Goal: Find specific page/section: Find specific page/section

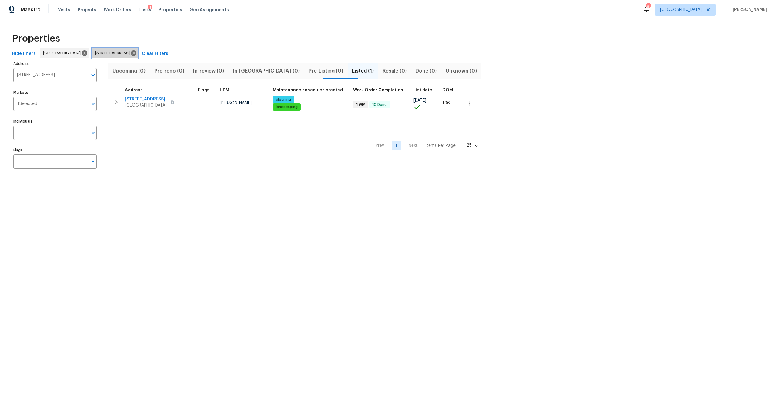
drag, startPoint x: 162, startPoint y: 53, endPoint x: 166, endPoint y: 25, distance: 28.5
click at [165, 49] on div "Hide filters [GEOGRAPHIC_DATA] [STREET_ADDRESS] Clear Filters" at bounding box center [388, 53] width 757 height 11
click at [164, 10] on span "Properties" at bounding box center [171, 10] width 24 height 6
click at [136, 51] on icon at bounding box center [133, 52] width 5 height 5
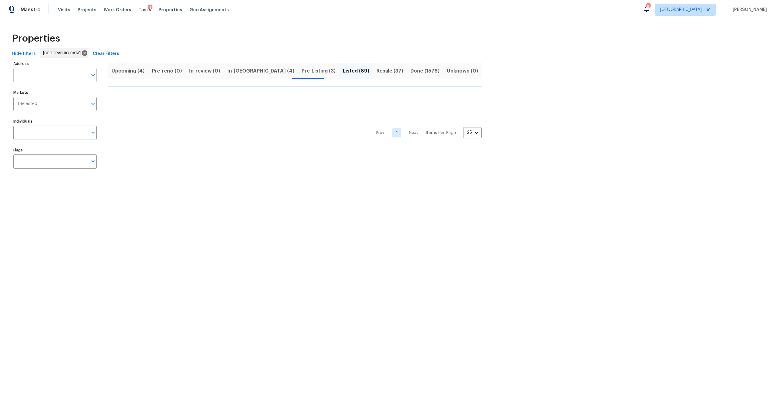
click at [72, 74] on input "Address" at bounding box center [50, 75] width 74 height 14
type input "fer"
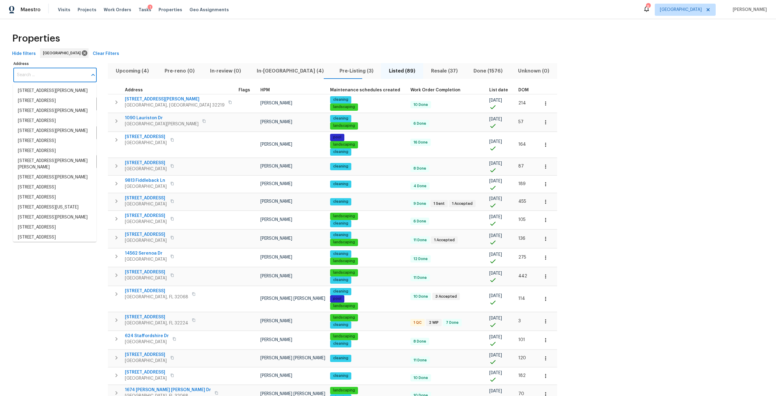
click at [59, 69] on input "Address" at bounding box center [50, 75] width 74 height 14
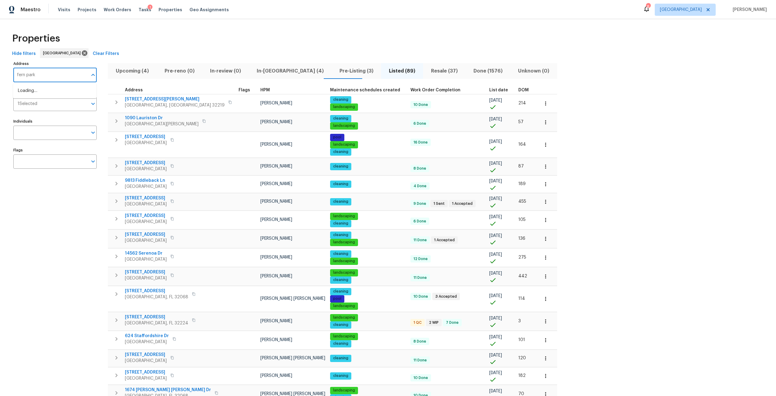
type input "[PERSON_NAME]"
click at [46, 90] on li "[STREET_ADDRESS][PERSON_NAME]" at bounding box center [54, 91] width 83 height 10
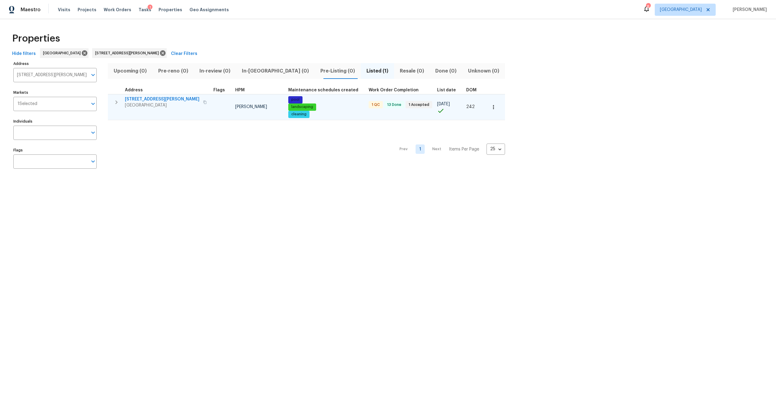
click at [155, 99] on span "[STREET_ADDRESS][PERSON_NAME]" at bounding box center [162, 99] width 75 height 6
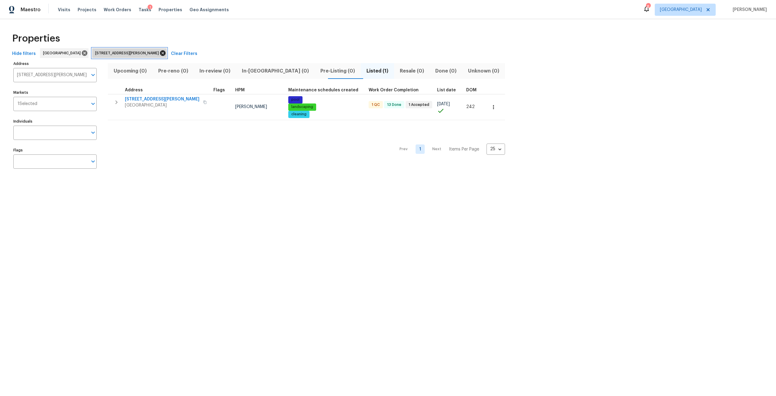
click at [166, 52] on icon at bounding box center [162, 52] width 5 height 5
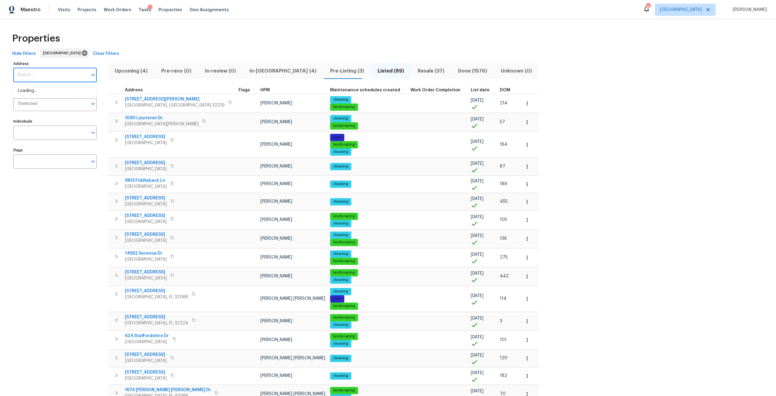
click at [67, 77] on input "Address" at bounding box center [50, 75] width 74 height 14
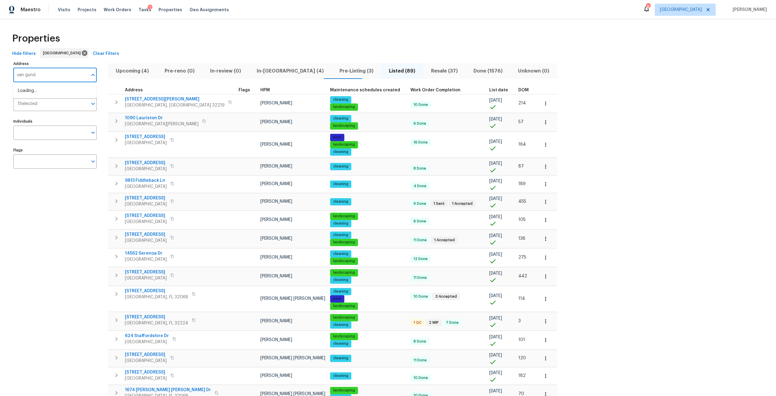
type input "[PERSON_NAME]"
click at [57, 92] on li "[STREET_ADDRESS][PERSON_NAME]" at bounding box center [54, 91] width 83 height 10
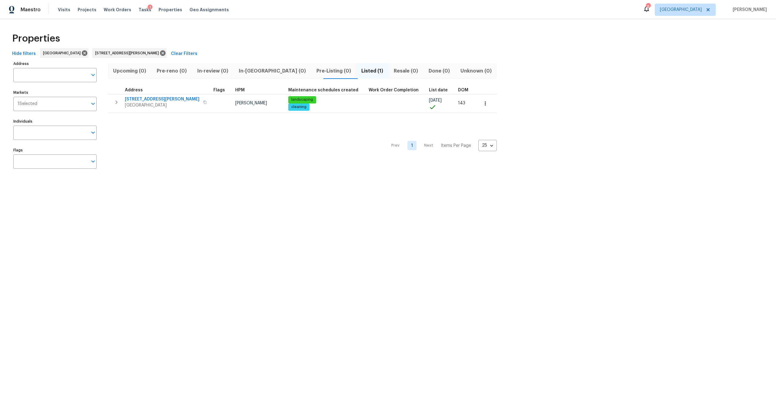
type input "[STREET_ADDRESS][PERSON_NAME]"
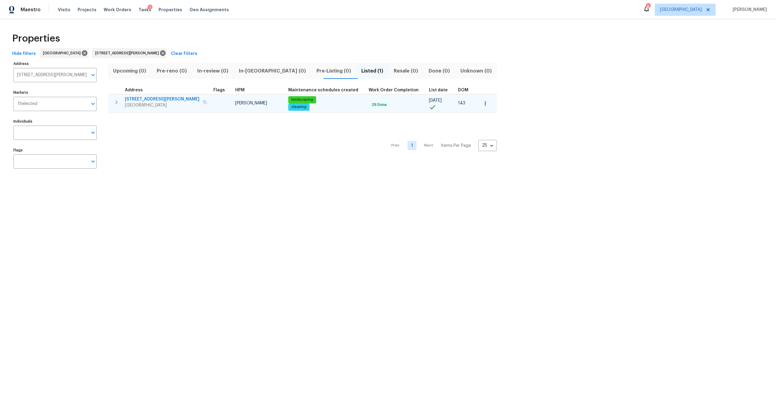
click at [158, 99] on span "[STREET_ADDRESS][PERSON_NAME]" at bounding box center [162, 99] width 75 height 6
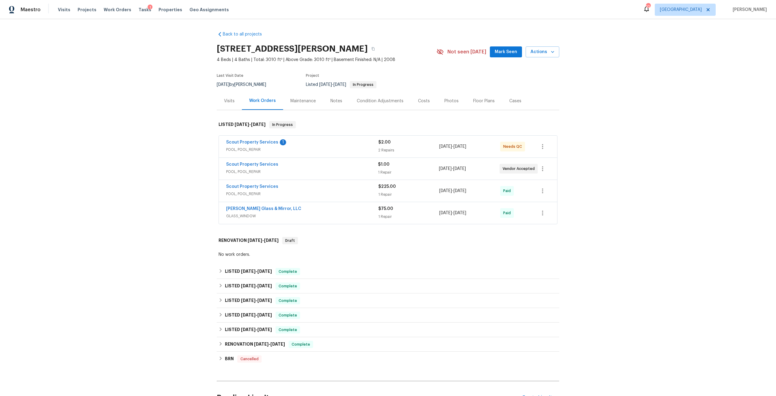
click at [249, 146] on div "Scout Property Services 1" at bounding box center [302, 142] width 152 height 7
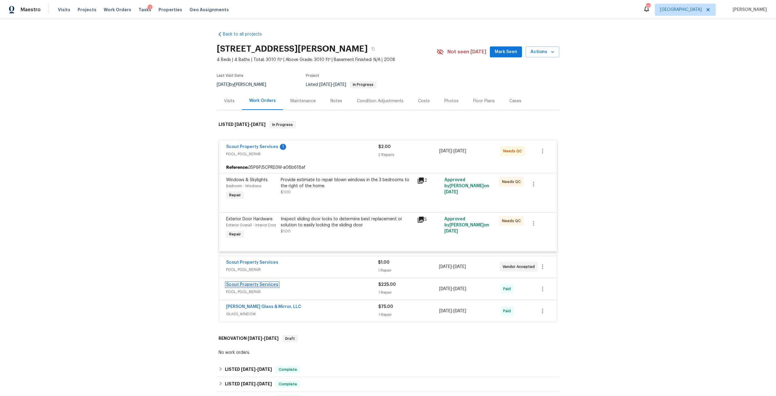
click at [255, 287] on link "Scout Property Services" at bounding box center [252, 284] width 52 height 4
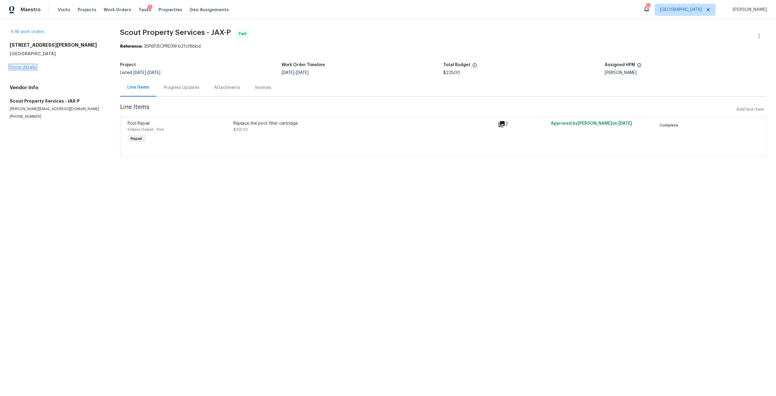
click at [24, 66] on link "Home details" at bounding box center [23, 67] width 26 height 4
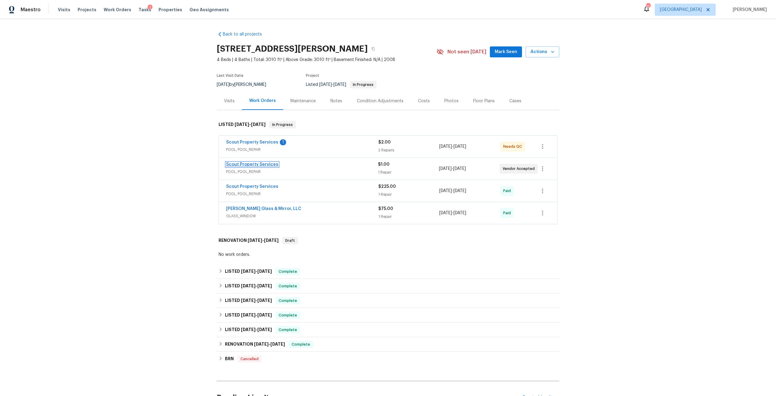
click at [253, 163] on link "Scout Property Services" at bounding box center [252, 164] width 52 height 4
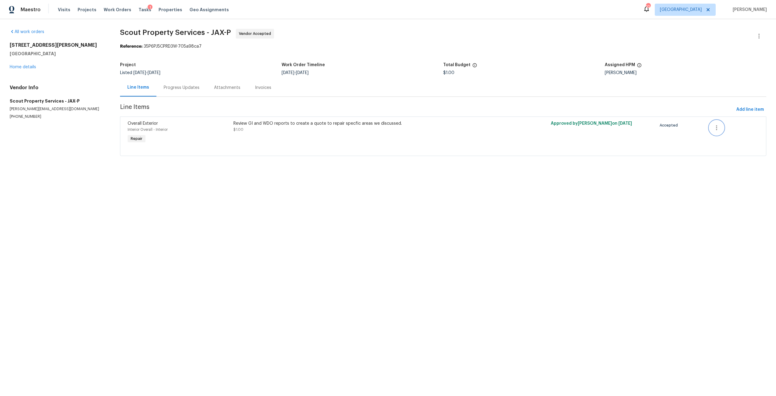
click at [713, 130] on icon "button" at bounding box center [716, 127] width 7 height 7
click at [19, 68] on div at bounding box center [388, 198] width 776 height 396
click at [22, 66] on link "Home details" at bounding box center [23, 67] width 26 height 4
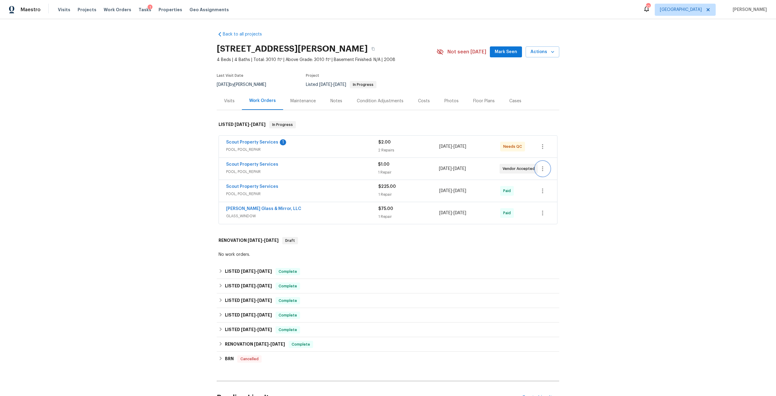
click at [539, 174] on button "button" at bounding box center [543, 168] width 15 height 15
click at [555, 198] on li "Delete" at bounding box center [565, 199] width 65 height 10
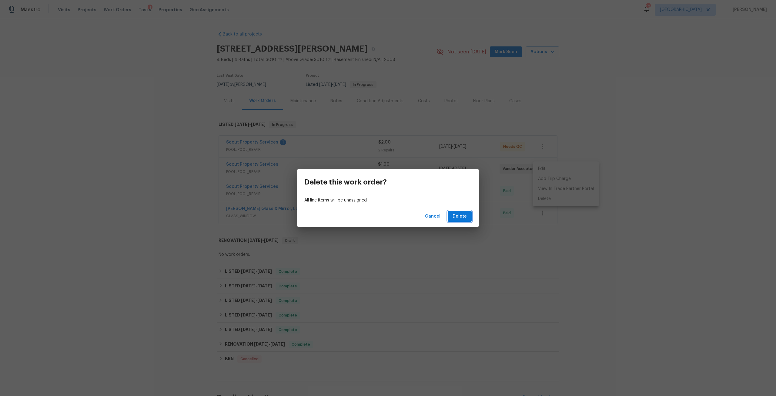
click at [457, 218] on span "Delete" at bounding box center [460, 217] width 14 height 8
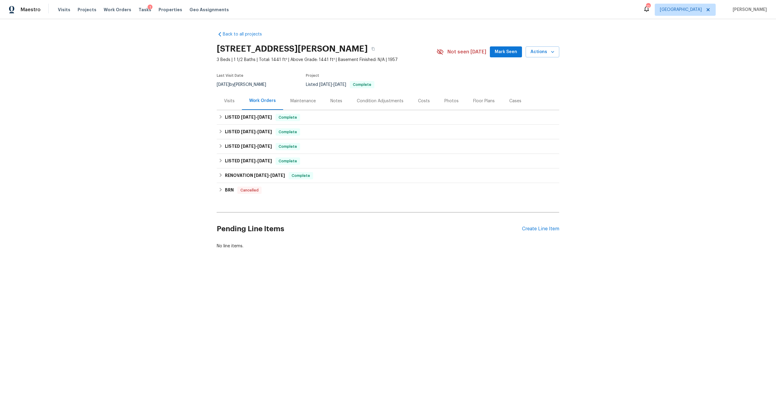
click at [425, 103] on div "Costs" at bounding box center [424, 101] width 12 height 6
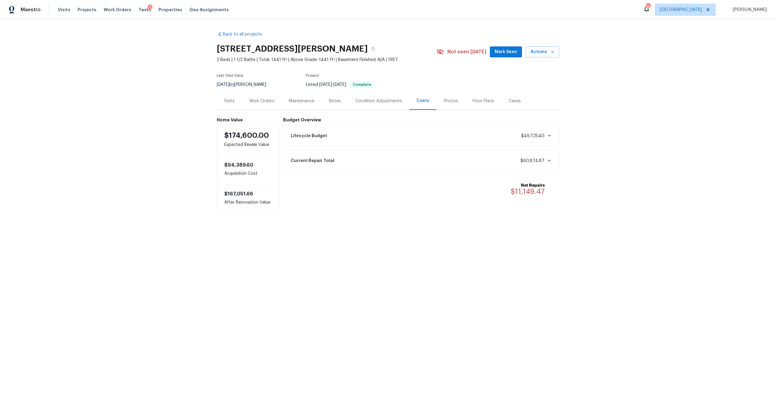
click at [444, 103] on div "Photos" at bounding box center [451, 101] width 14 height 6
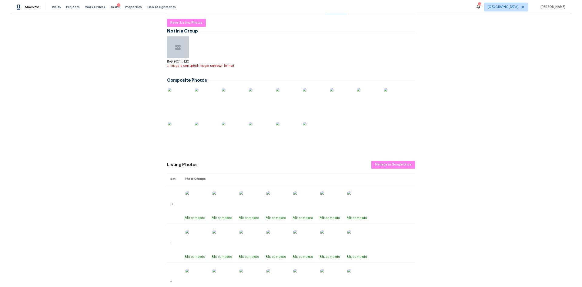
scroll to position [91, 0]
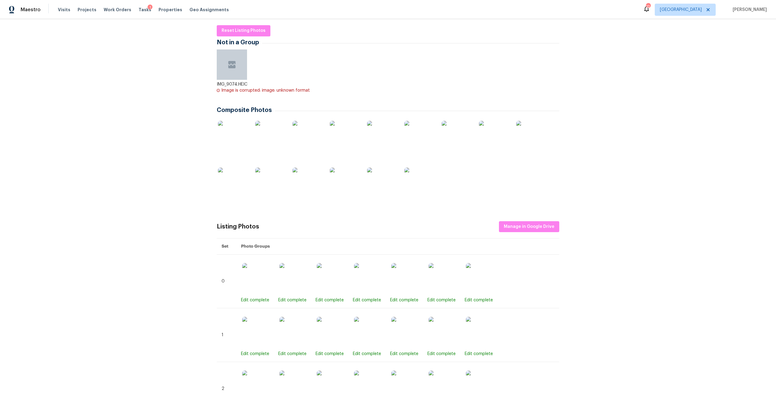
click at [434, 176] on div at bounding box center [388, 163] width 343 height 93
click at [225, 139] on img at bounding box center [233, 136] width 30 height 30
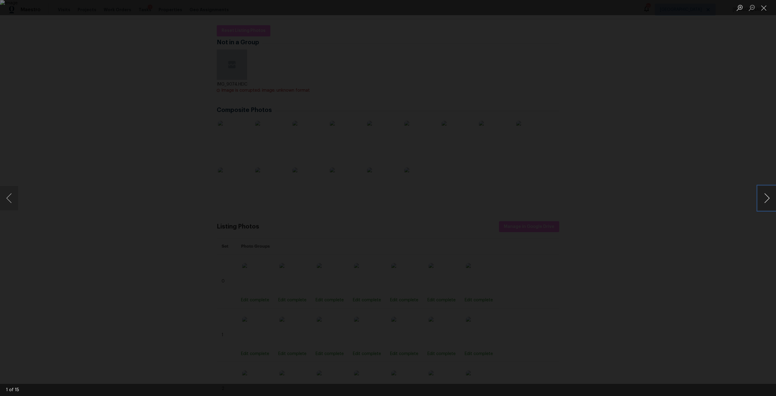
click at [773, 200] on button "Next image" at bounding box center [767, 198] width 18 height 24
click at [771, 199] on button "Next image" at bounding box center [767, 198] width 18 height 24
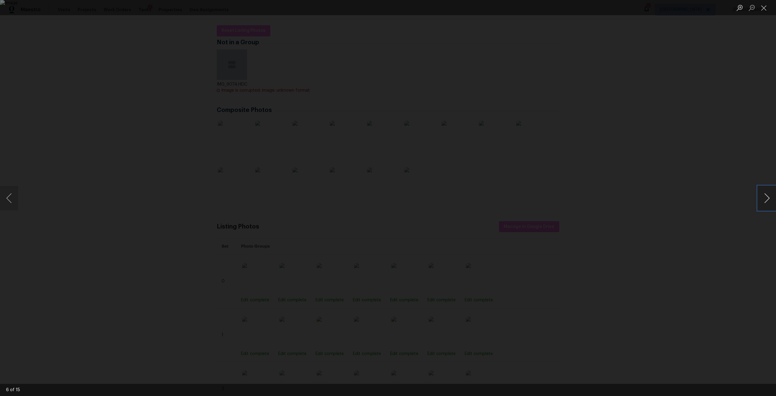
click at [771, 199] on button "Next image" at bounding box center [767, 198] width 18 height 24
